Goal: Information Seeking & Learning: Learn about a topic

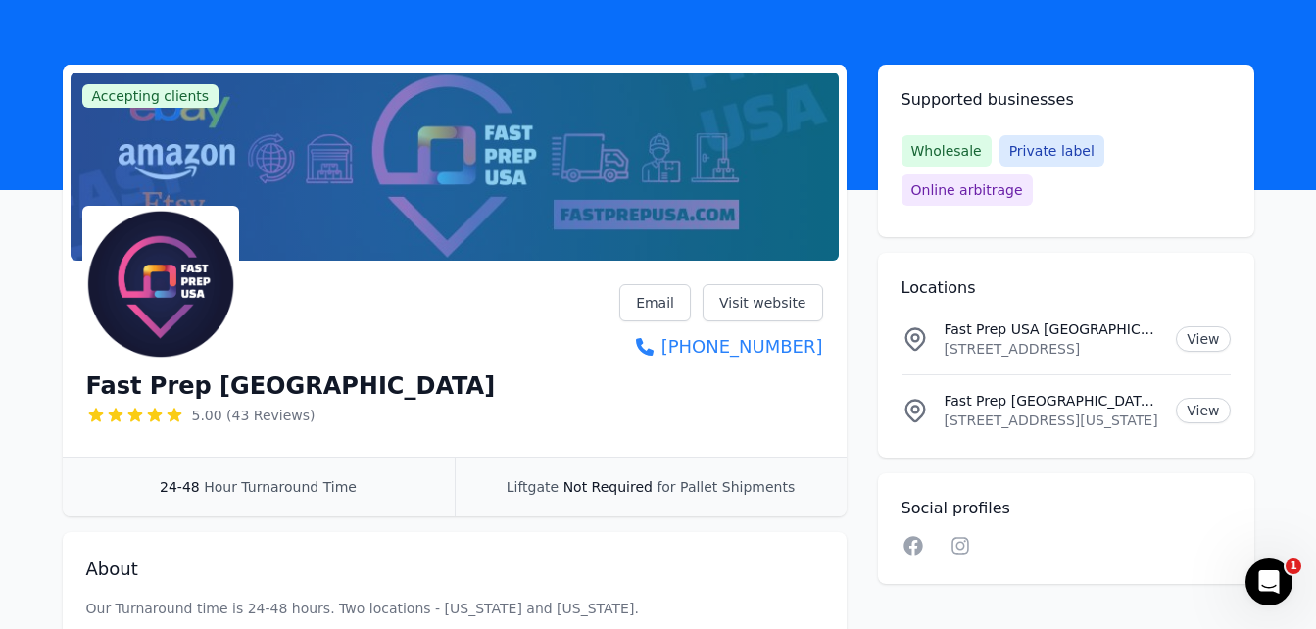
scroll to position [62, 0]
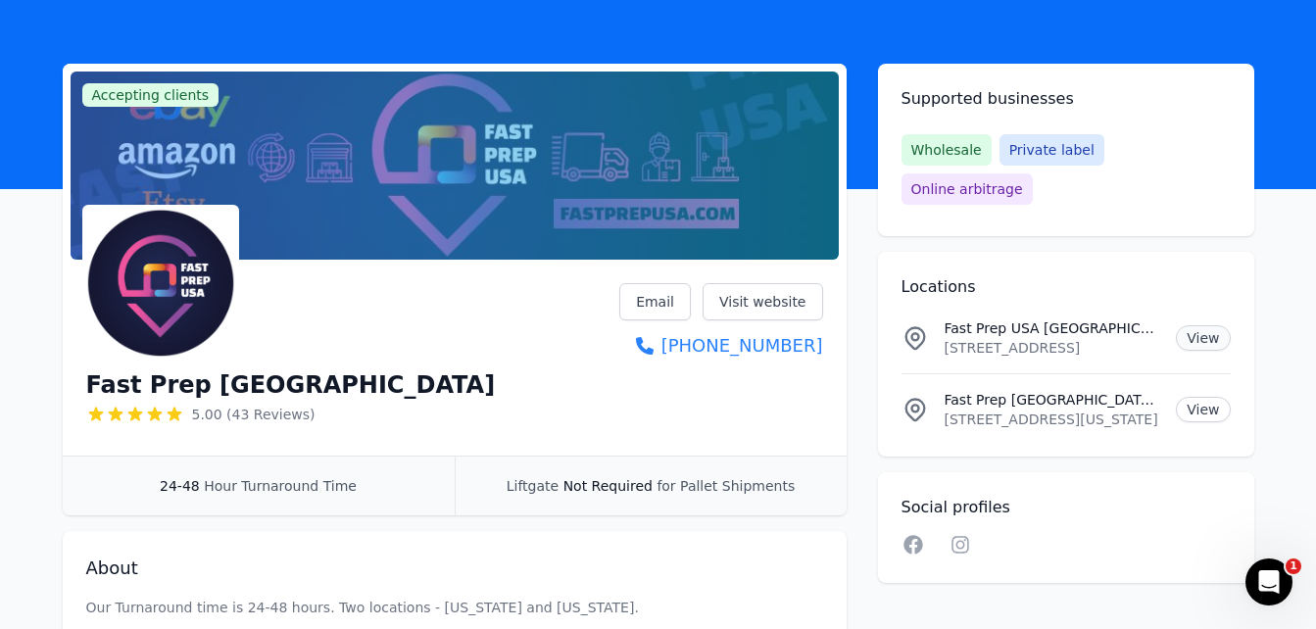
click at [1208, 325] on link "View" at bounding box center [1203, 337] width 54 height 25
click at [1208, 397] on link "View" at bounding box center [1203, 409] width 54 height 25
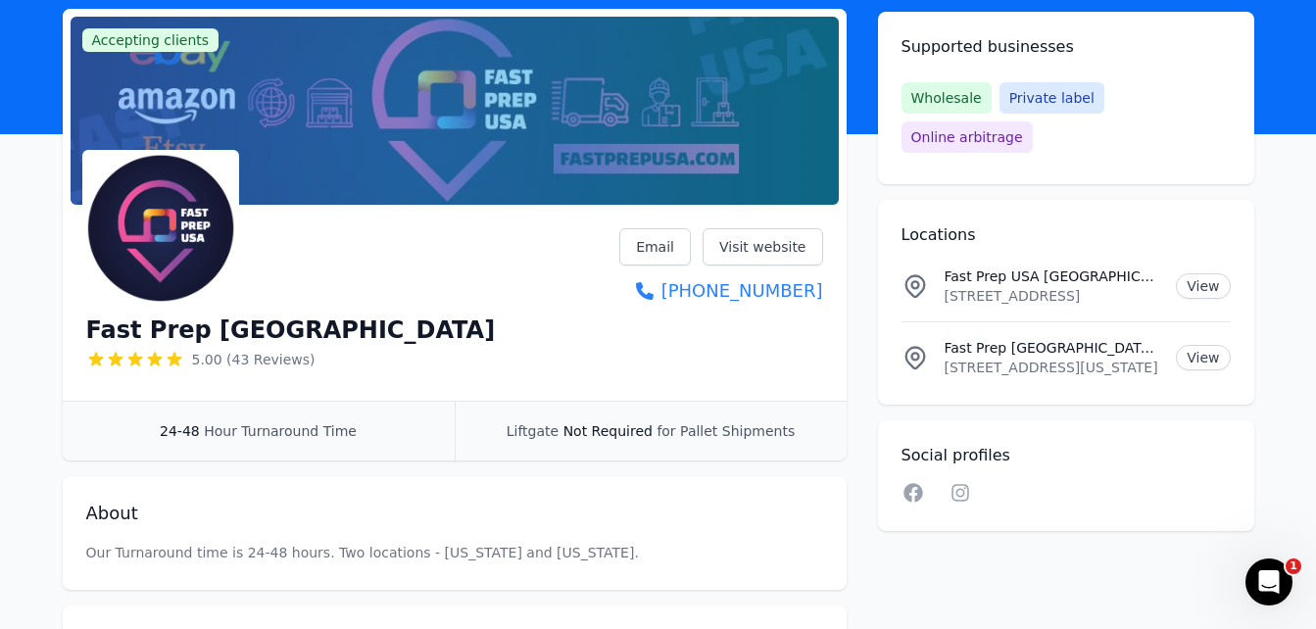
scroll to position [0, 0]
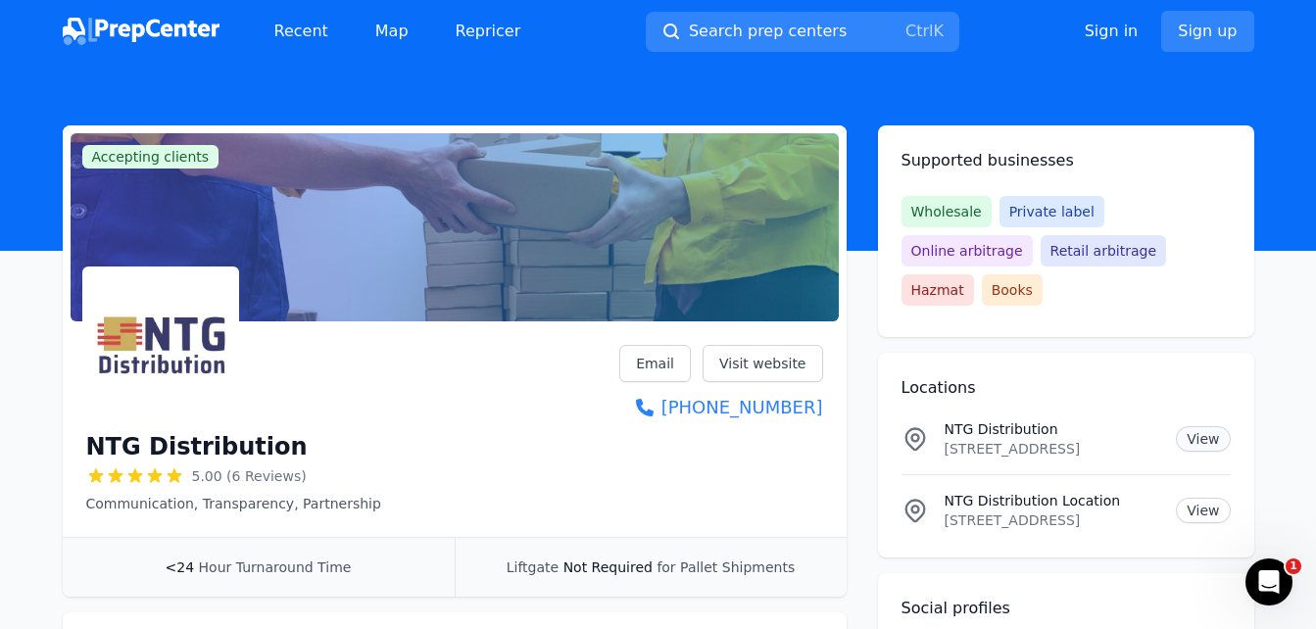
click at [1209, 426] on link "View" at bounding box center [1203, 438] width 54 height 25
click at [1214, 498] on link "View" at bounding box center [1203, 510] width 54 height 25
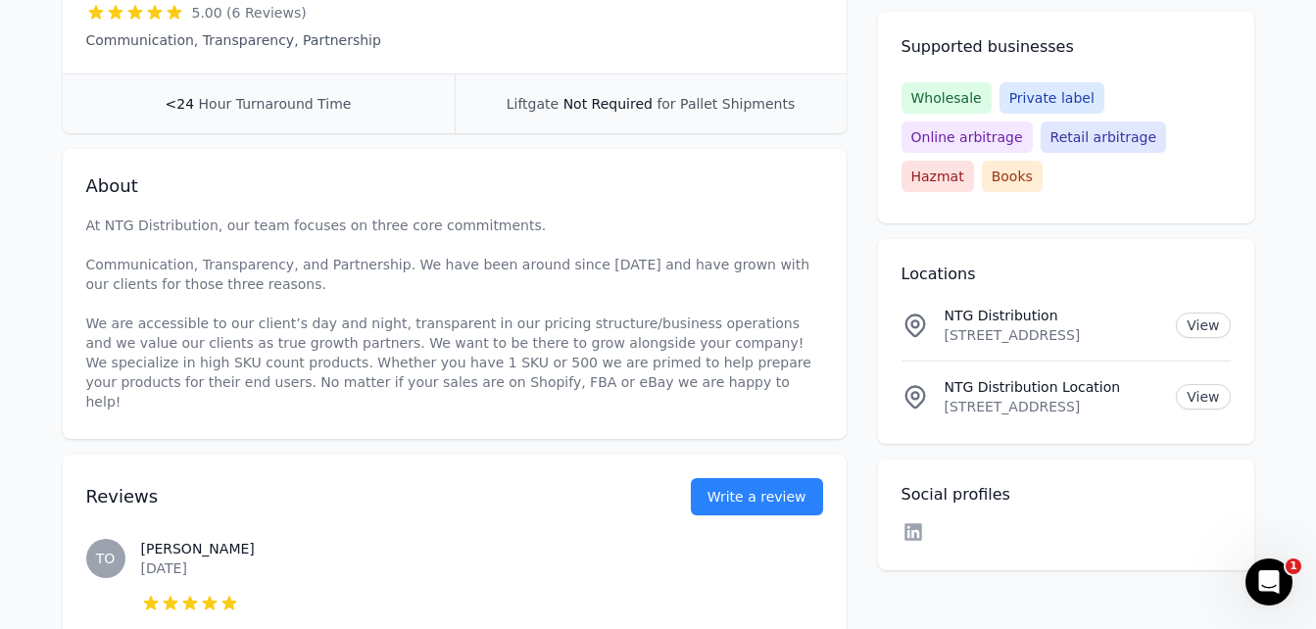
scroll to position [464, 0]
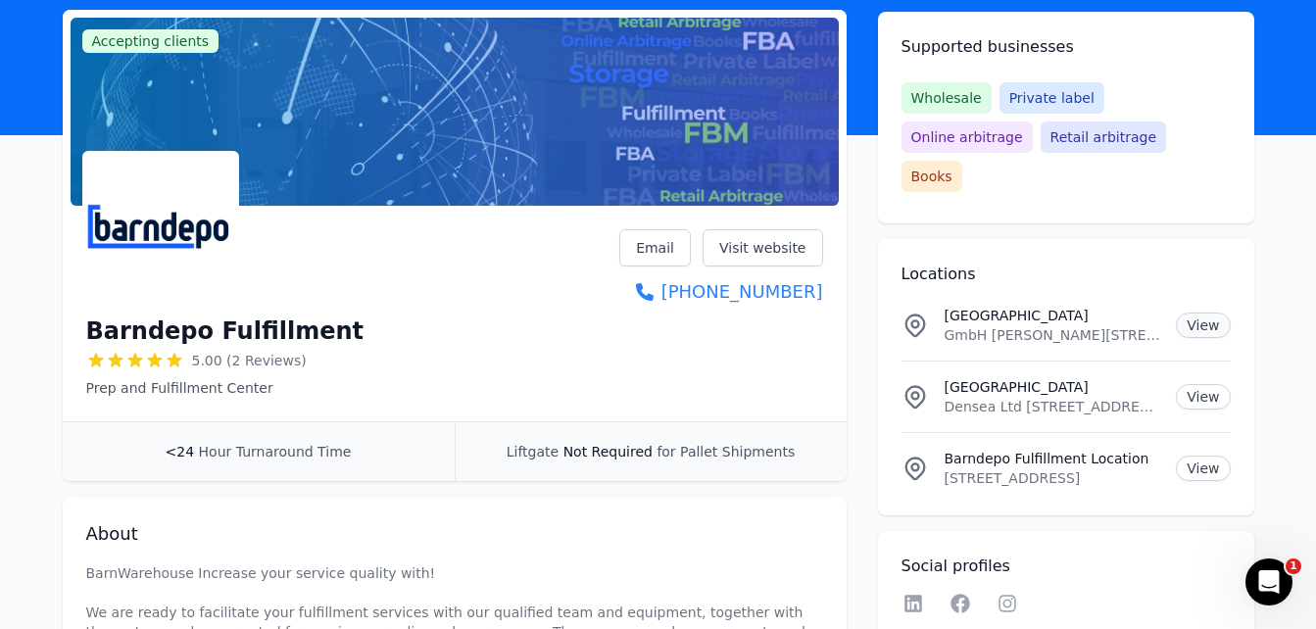
click at [1214, 312] on link "View" at bounding box center [1203, 324] width 54 height 25
click at [1208, 456] on link "View" at bounding box center [1203, 468] width 54 height 25
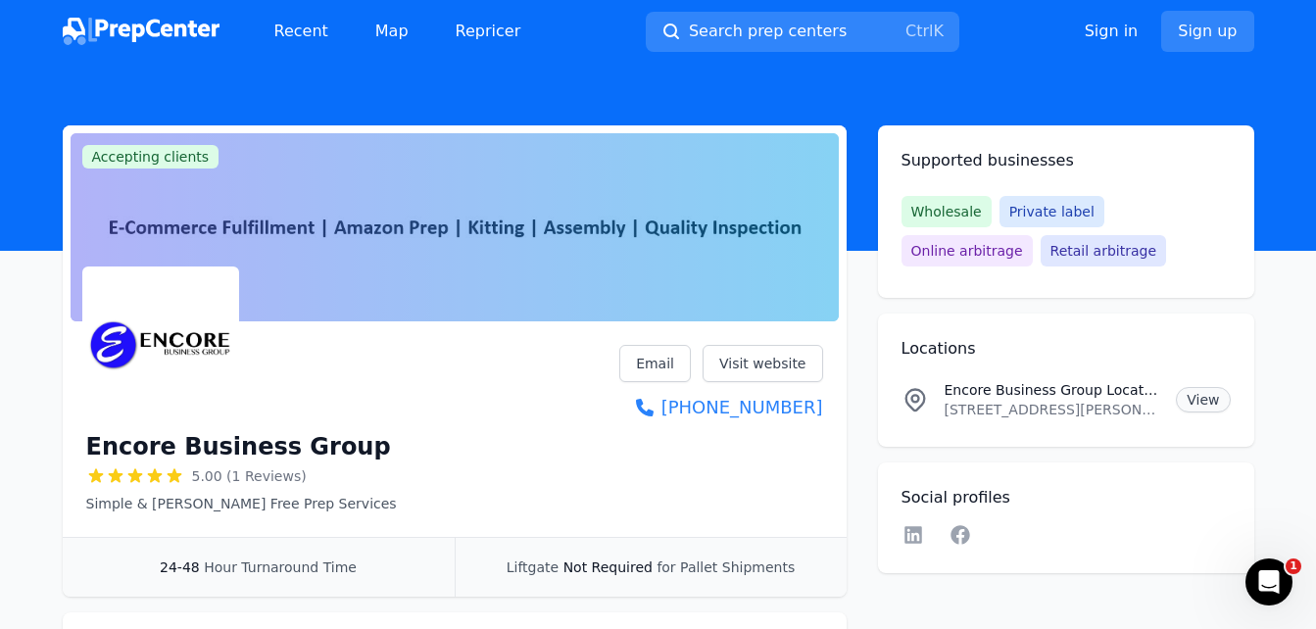
click at [1206, 393] on link "View" at bounding box center [1203, 399] width 54 height 25
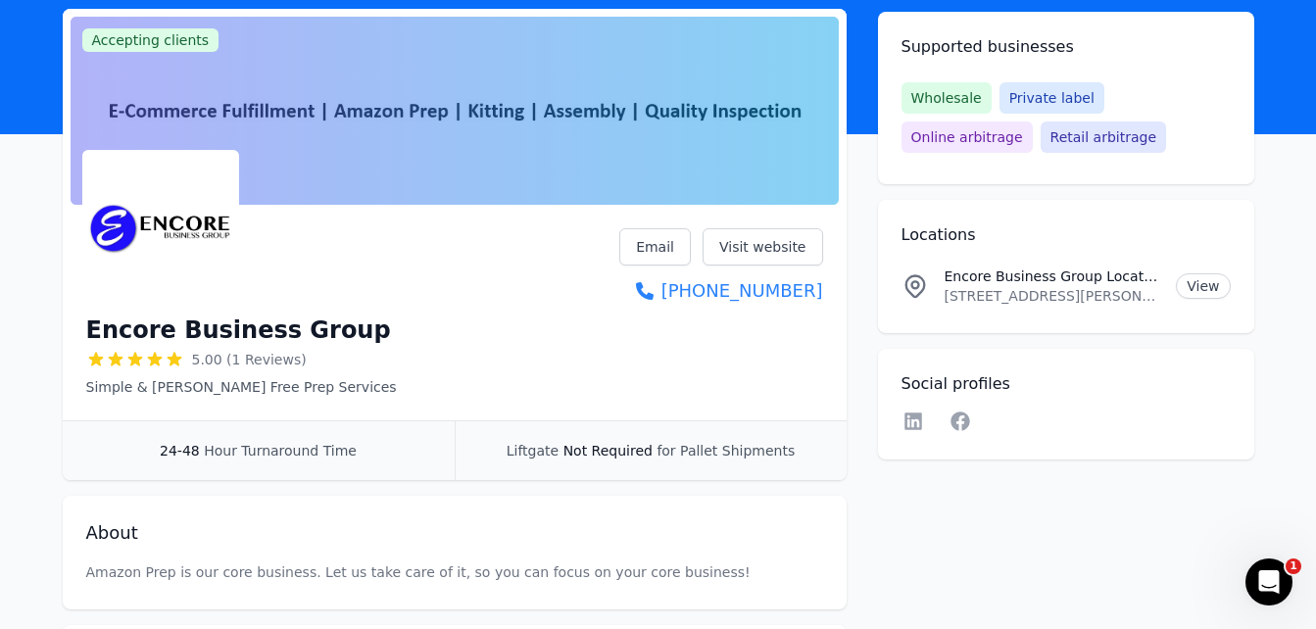
scroll to position [116, 0]
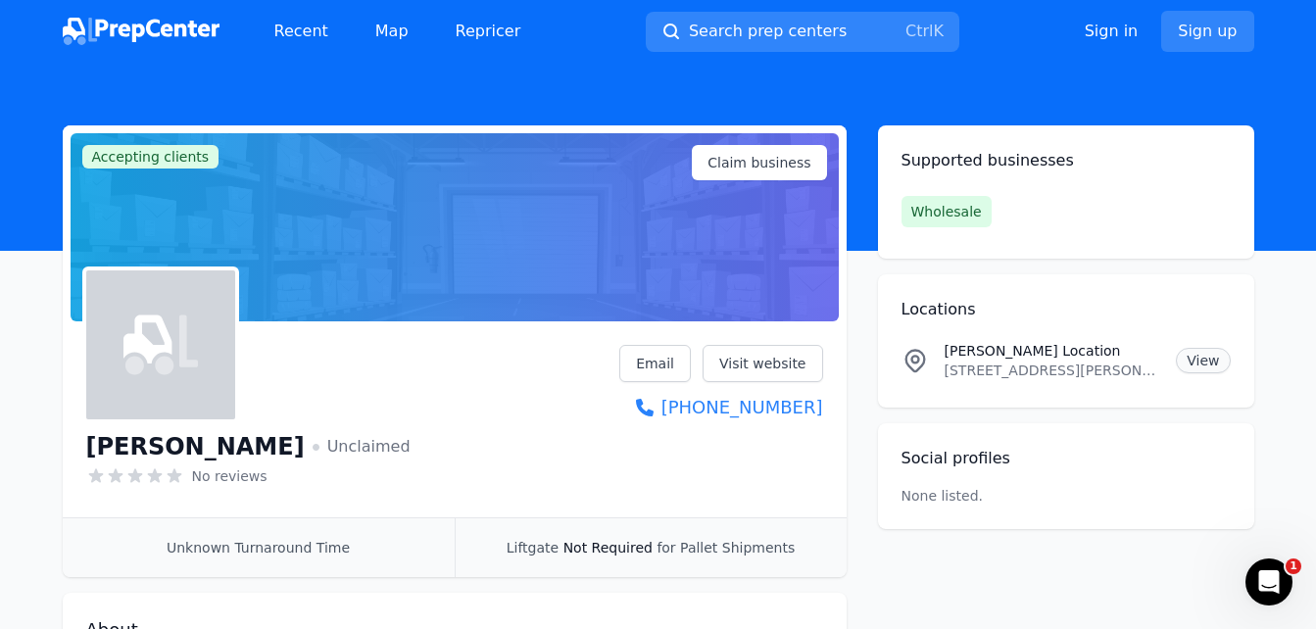
click at [1208, 354] on link "View" at bounding box center [1203, 360] width 54 height 25
click at [772, 365] on link "Visit website" at bounding box center [762, 363] width 120 height 37
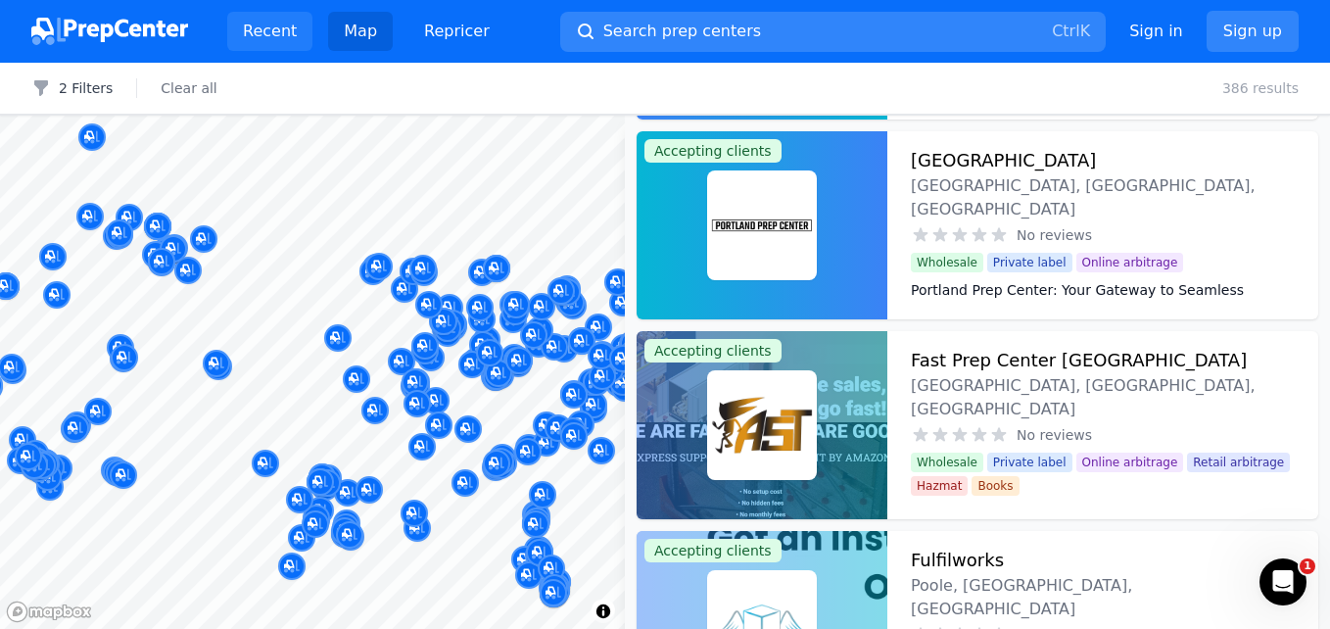
scroll to position [65909, 0]
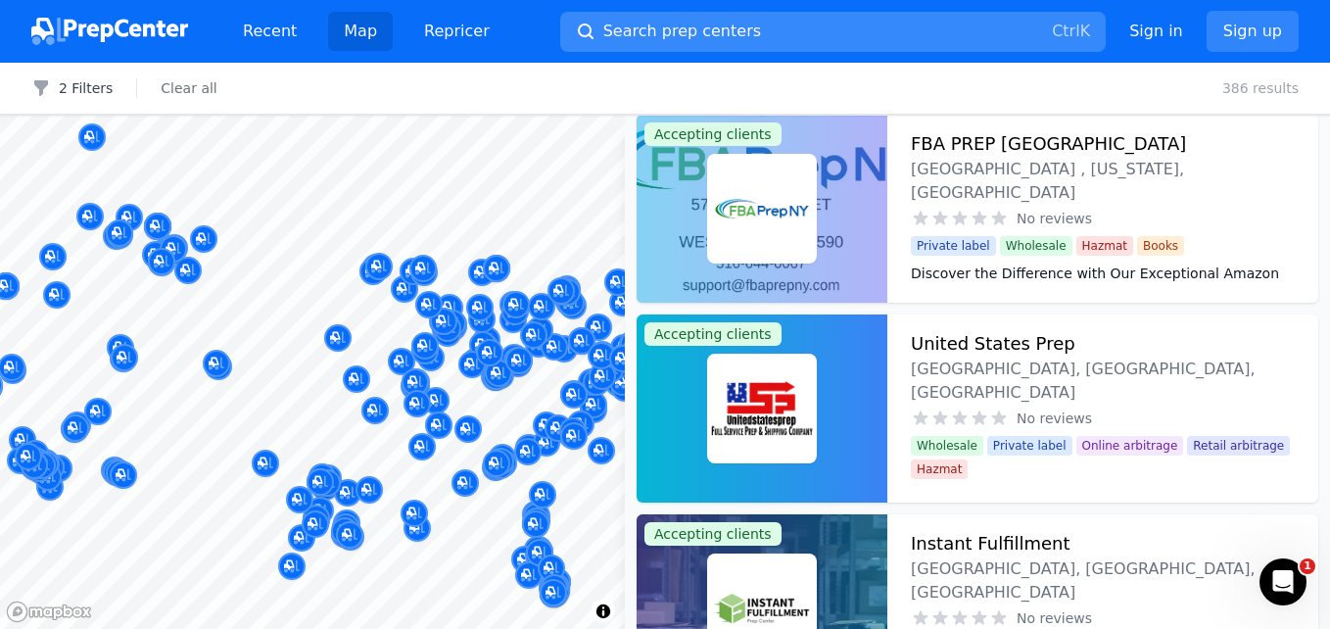
click at [745, 27] on button "Search prep centers Ctrl K" at bounding box center [833, 32] width 546 height 40
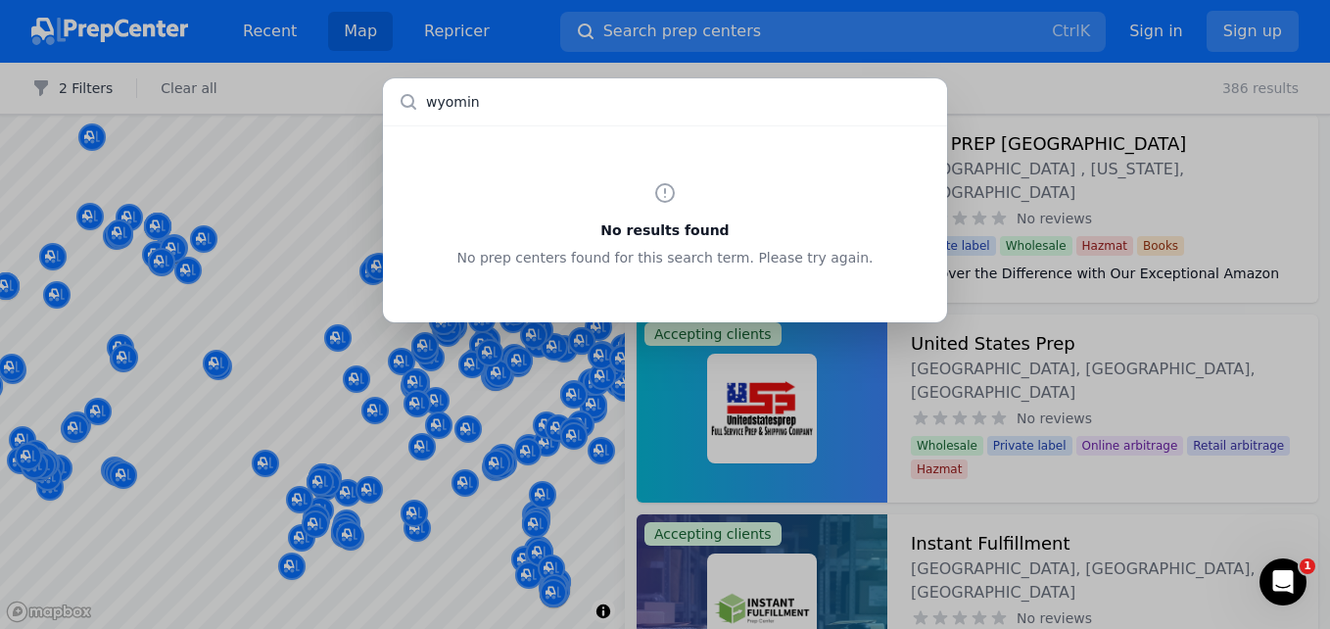
type input "[US_STATE]"
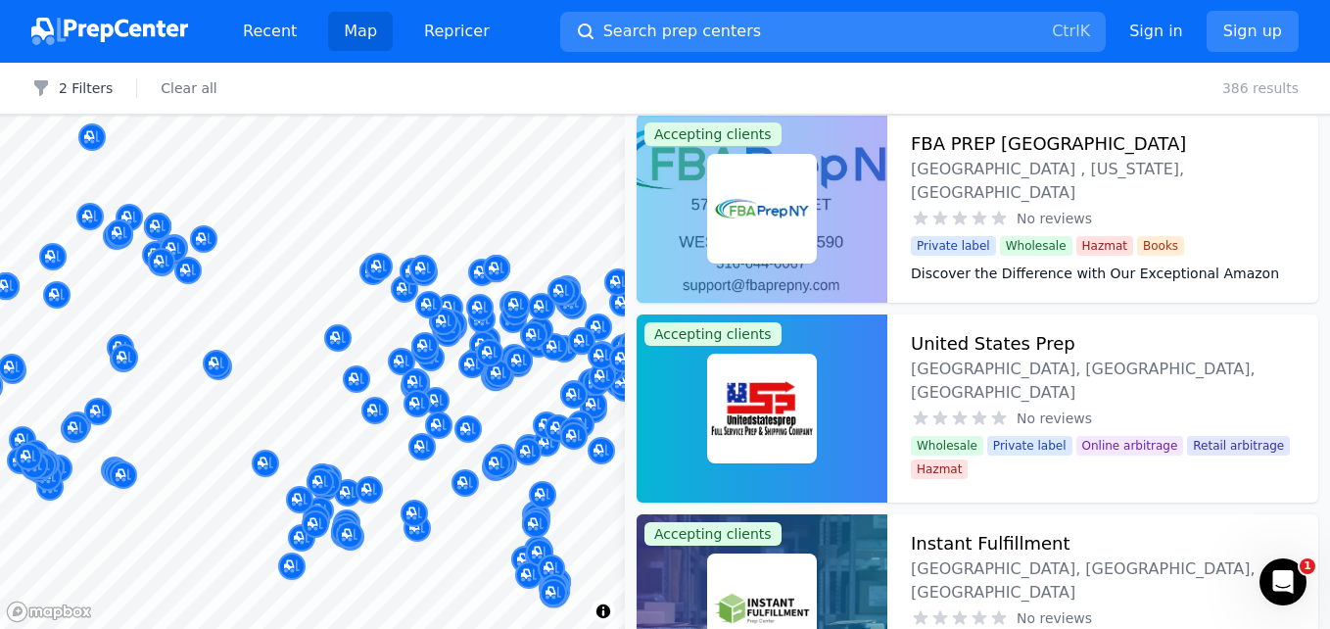
click at [272, 77] on div at bounding box center [665, 314] width 1330 height 629
